Goal: Task Accomplishment & Management: Use online tool/utility

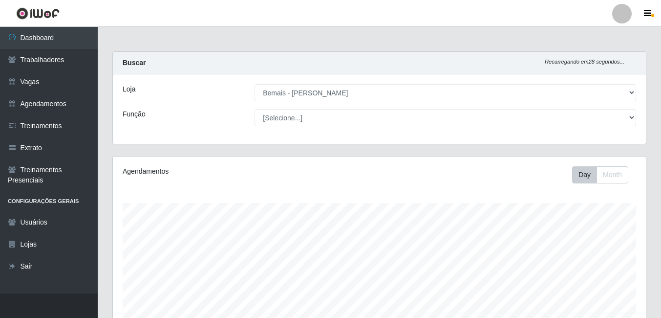
select select "230"
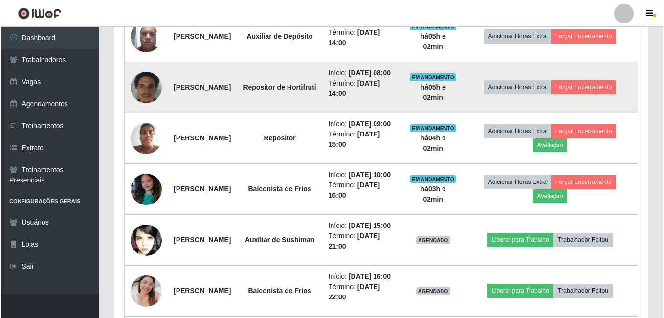
scroll to position [489, 0]
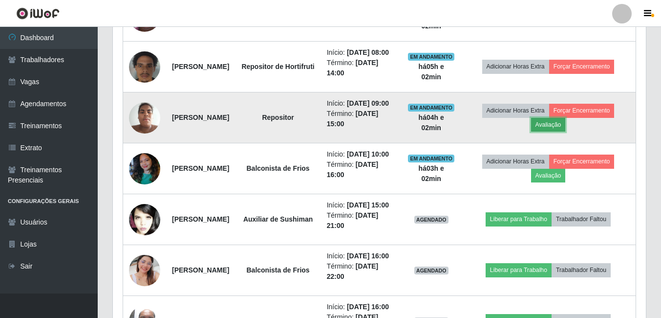
click at [566, 131] on button "Avaliação" at bounding box center [548, 125] width 35 height 14
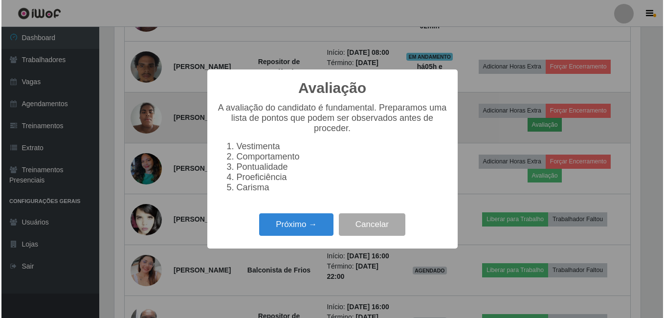
scroll to position [203, 528]
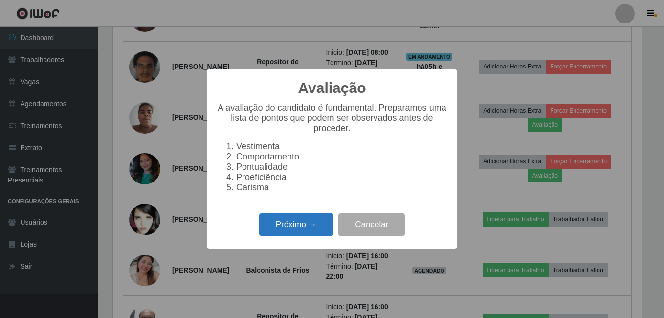
click at [314, 232] on button "Próximo →" at bounding box center [296, 224] width 74 height 23
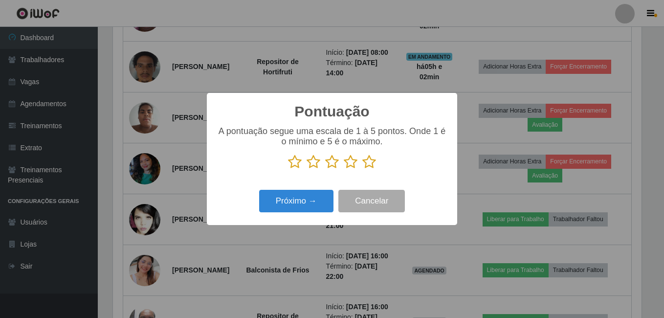
scroll to position [488441, 488115]
click at [366, 160] on icon at bounding box center [369, 161] width 14 height 15
click at [362, 169] on input "radio" at bounding box center [362, 169] width 0 height 0
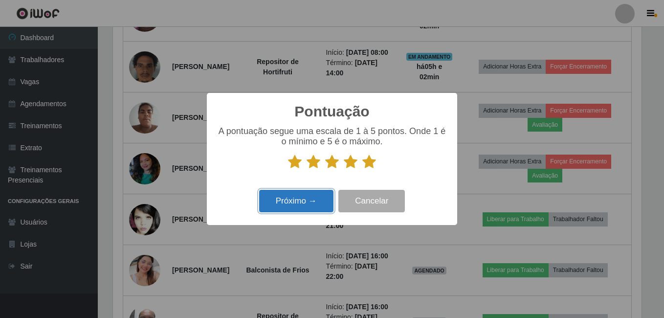
click at [287, 206] on button "Próximo →" at bounding box center [296, 201] width 74 height 23
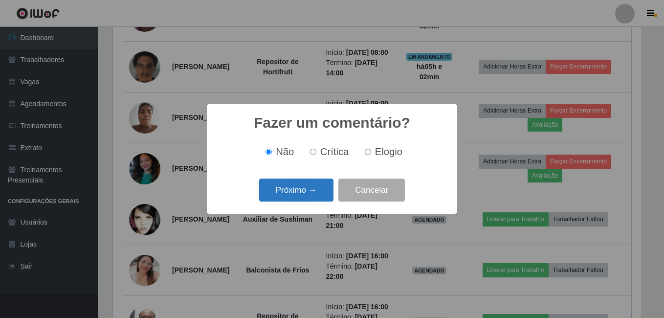
click at [290, 195] on button "Próximo →" at bounding box center [296, 189] width 74 height 23
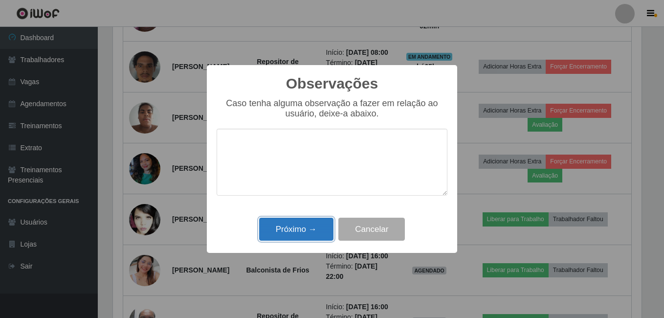
click at [299, 232] on button "Próximo →" at bounding box center [296, 228] width 74 height 23
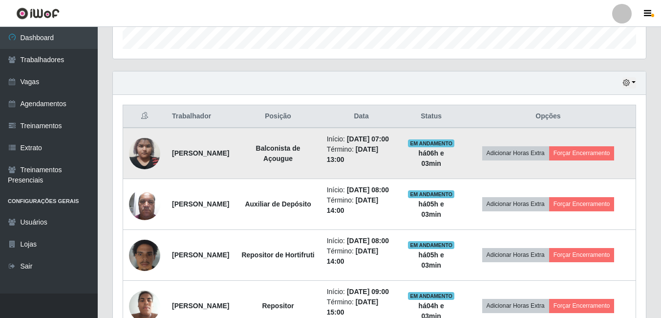
scroll to position [316, 0]
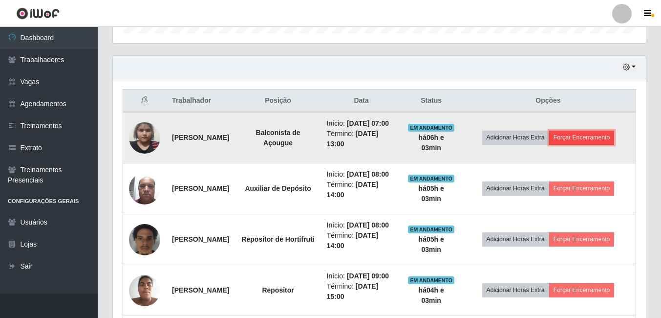
click at [614, 144] on button "Forçar Encerramento" at bounding box center [581, 137] width 65 height 14
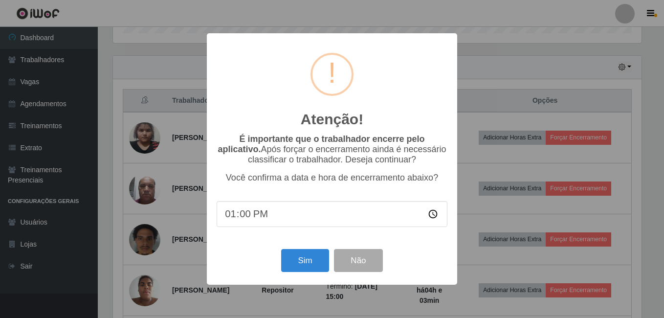
click at [241, 219] on input "13:00" at bounding box center [331, 214] width 231 height 26
type input "13:03"
click at [298, 267] on button "Sim" at bounding box center [304, 260] width 47 height 23
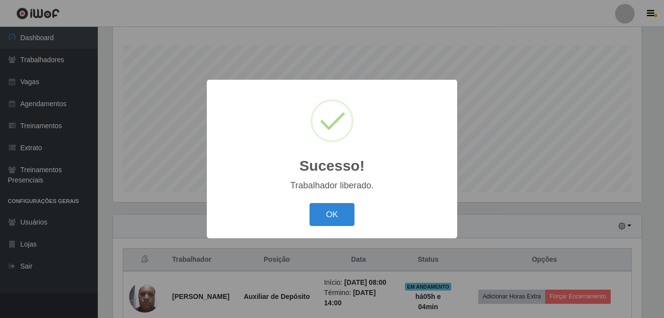
click at [309, 203] on button "OK" at bounding box center [331, 214] width 45 height 23
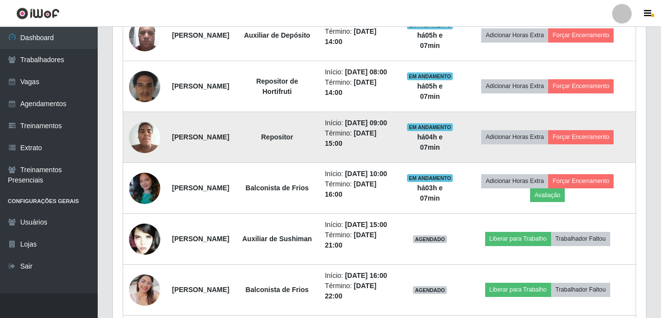
scroll to position [402, 0]
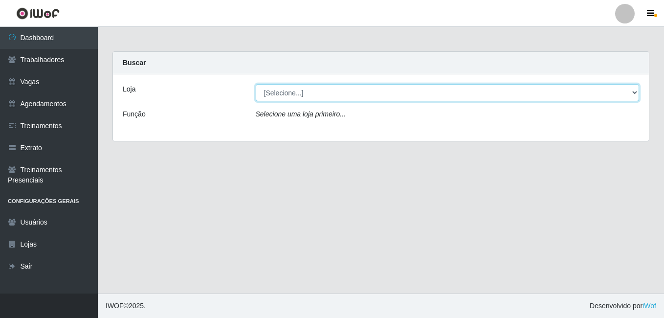
click at [307, 87] on select "[Selecione...] [PERSON_NAME]" at bounding box center [448, 92] width 384 height 17
select select "230"
click at [256, 84] on select "[Selecione...] [PERSON_NAME]" at bounding box center [448, 92] width 384 height 17
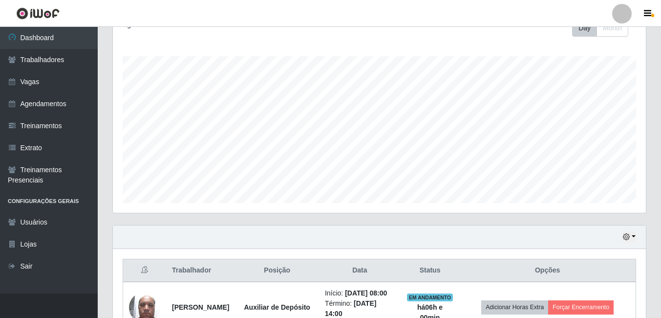
scroll to position [244, 0]
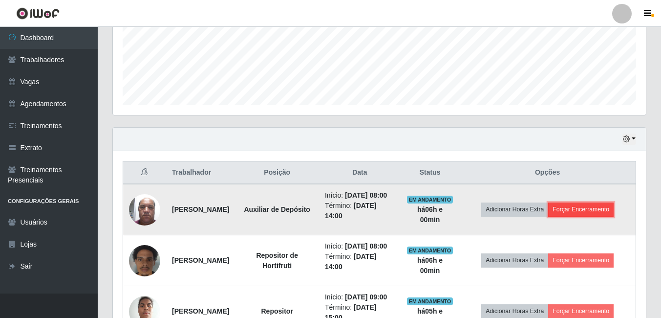
click at [575, 213] on button "Forçar Encerramento" at bounding box center [580, 209] width 65 height 14
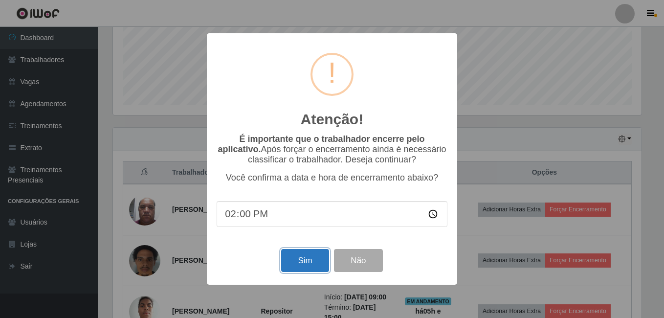
click at [312, 257] on button "Sim" at bounding box center [304, 260] width 47 height 23
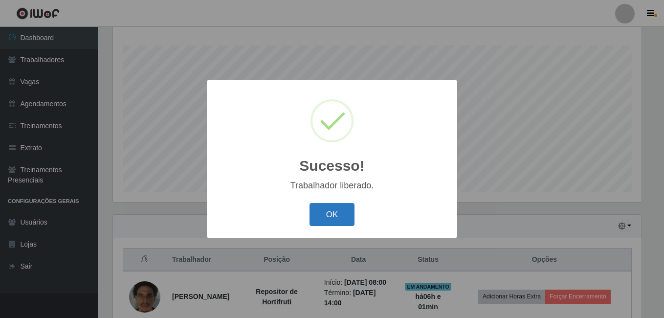
click at [329, 212] on button "OK" at bounding box center [331, 214] width 45 height 23
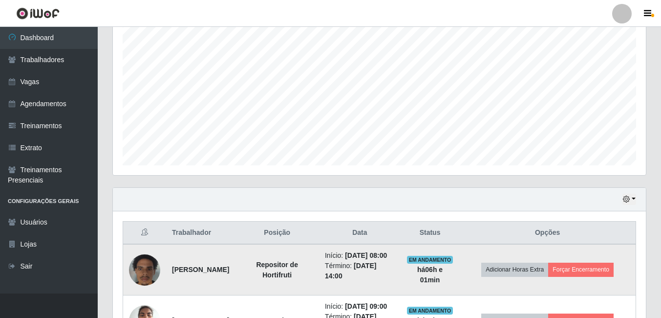
scroll to position [206, 0]
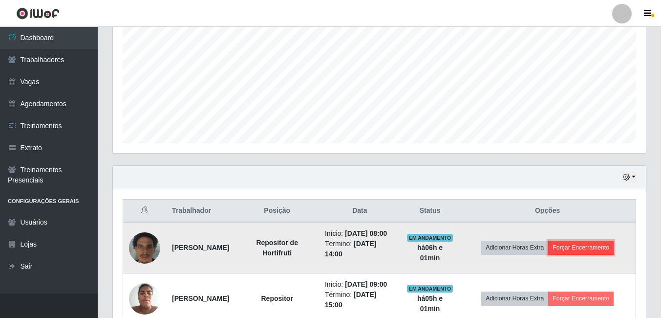
click at [586, 251] on button "Forçar Encerramento" at bounding box center [580, 247] width 65 height 14
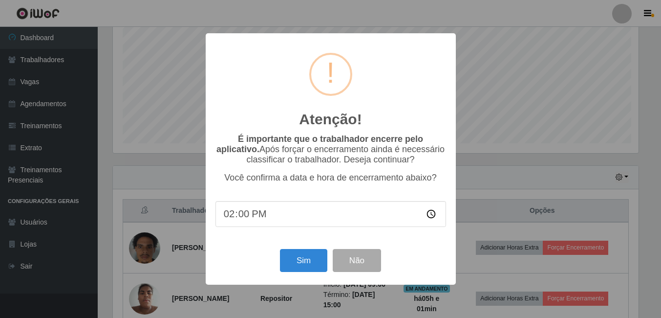
scroll to position [203, 528]
click at [311, 259] on button "Sim" at bounding box center [304, 260] width 47 height 23
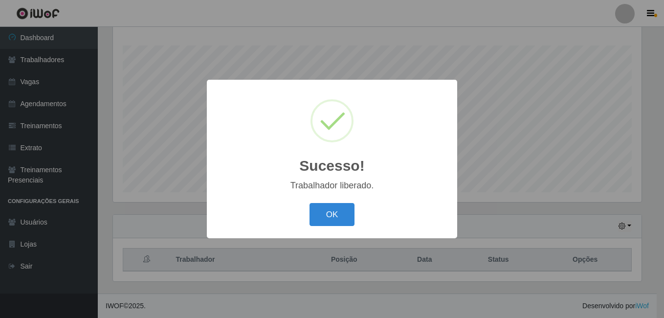
click at [309, 203] on button "OK" at bounding box center [331, 214] width 45 height 23
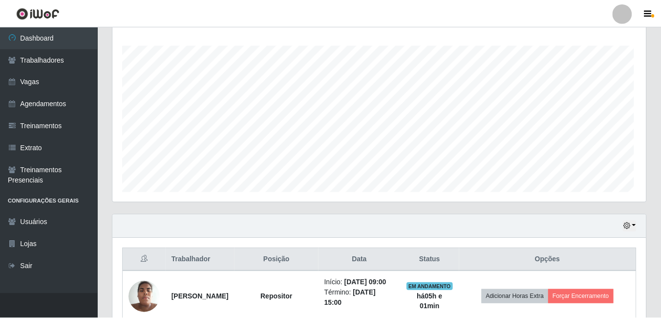
scroll to position [203, 533]
